Goal: Task Accomplishment & Management: Manage account settings

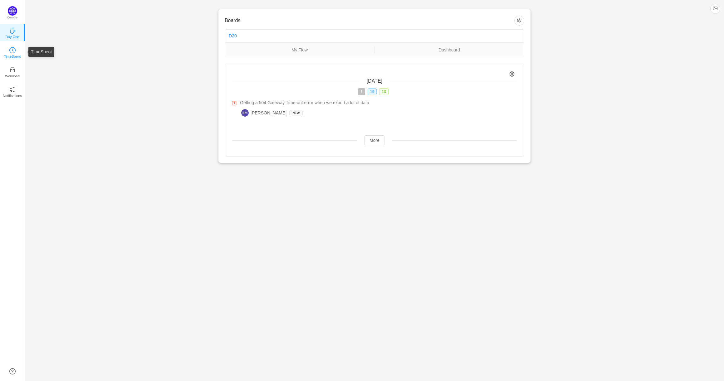
click at [9, 50] on icon "icon: clock-circle" at bounding box center [12, 50] width 6 height 6
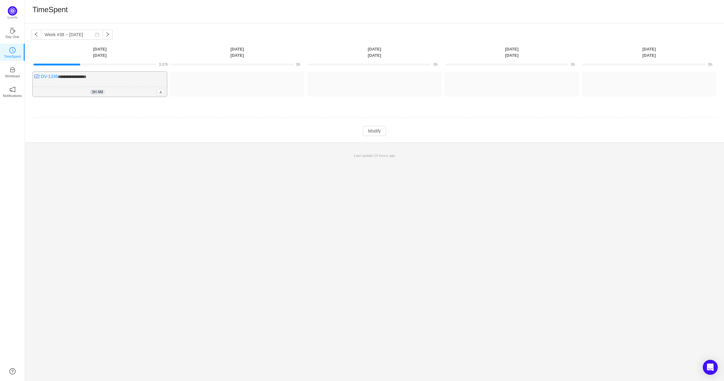
click at [132, 92] on div "3h 4m 3h 4m A" at bounding box center [100, 92] width 134 height 10
click at [94, 92] on span "3h 4m" at bounding box center [97, 92] width 15 height 5
click at [375, 134] on button "Modify" at bounding box center [374, 131] width 23 height 10
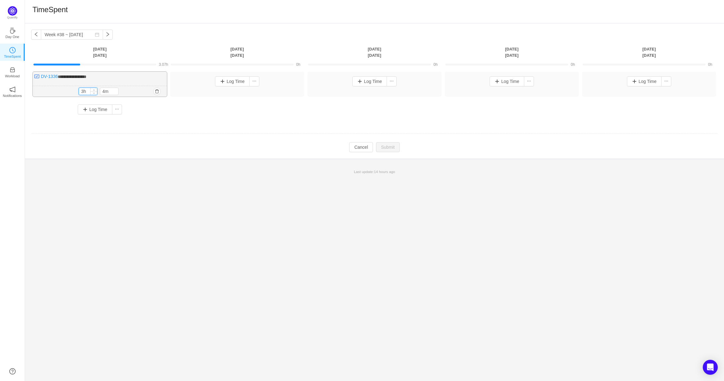
click at [87, 89] on input "3h" at bounding box center [88, 91] width 18 height 7
type input "8h"
click at [113, 91] on span "Increase Value" at bounding box center [115, 90] width 7 height 4
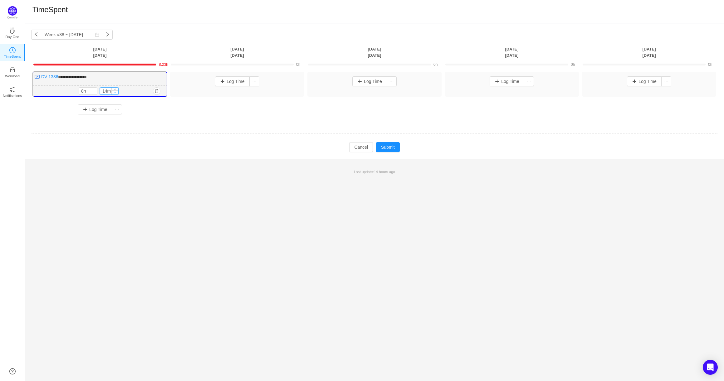
click at [113, 92] on span "Decrease Value" at bounding box center [115, 93] width 7 height 4
click at [113, 93] on span "Decrease Value" at bounding box center [115, 93] width 7 height 4
type input "0m"
click at [113, 93] on span "Decrease Value" at bounding box center [115, 93] width 7 height 4
click at [160, 126] on td "**********" at bounding box center [374, 98] width 687 height 56
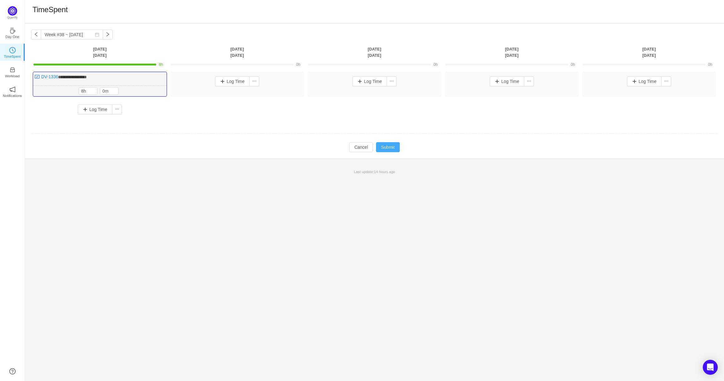
click at [387, 150] on button "Submit" at bounding box center [388, 147] width 24 height 10
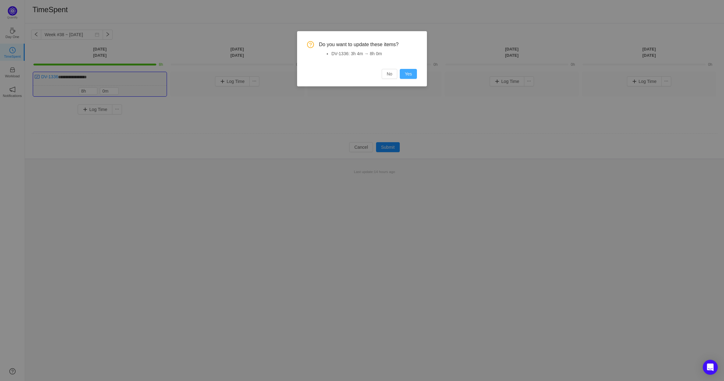
click at [405, 73] on button "Yes" at bounding box center [408, 74] width 17 height 10
